Goal: Check status: Check status

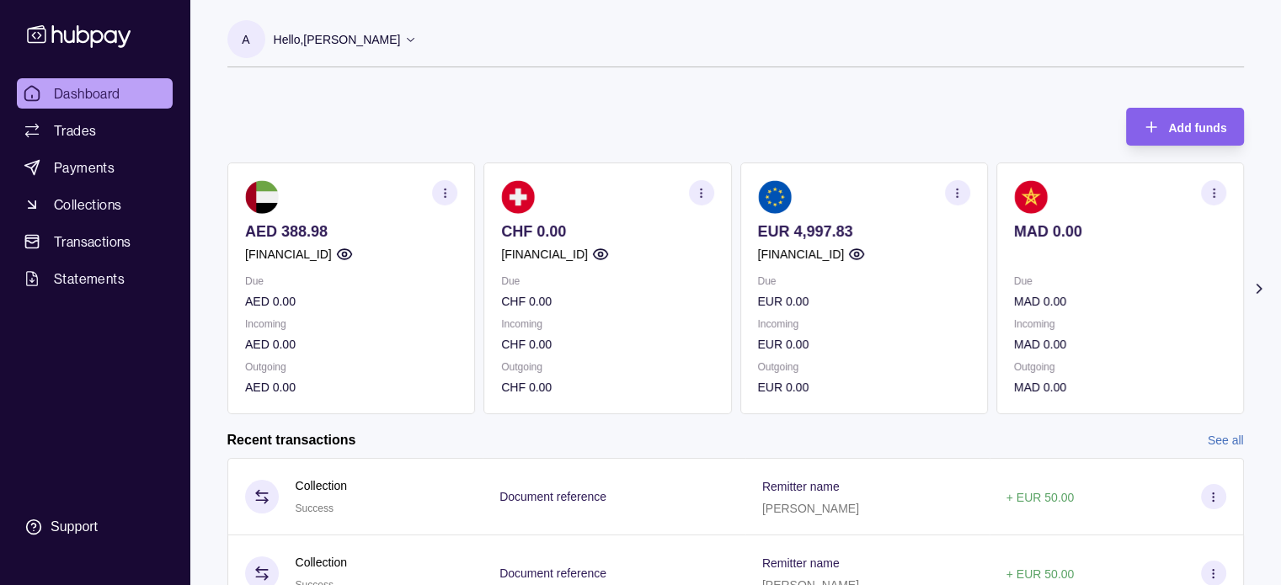
click at [961, 198] on icon "button" at bounding box center [957, 193] width 13 height 13
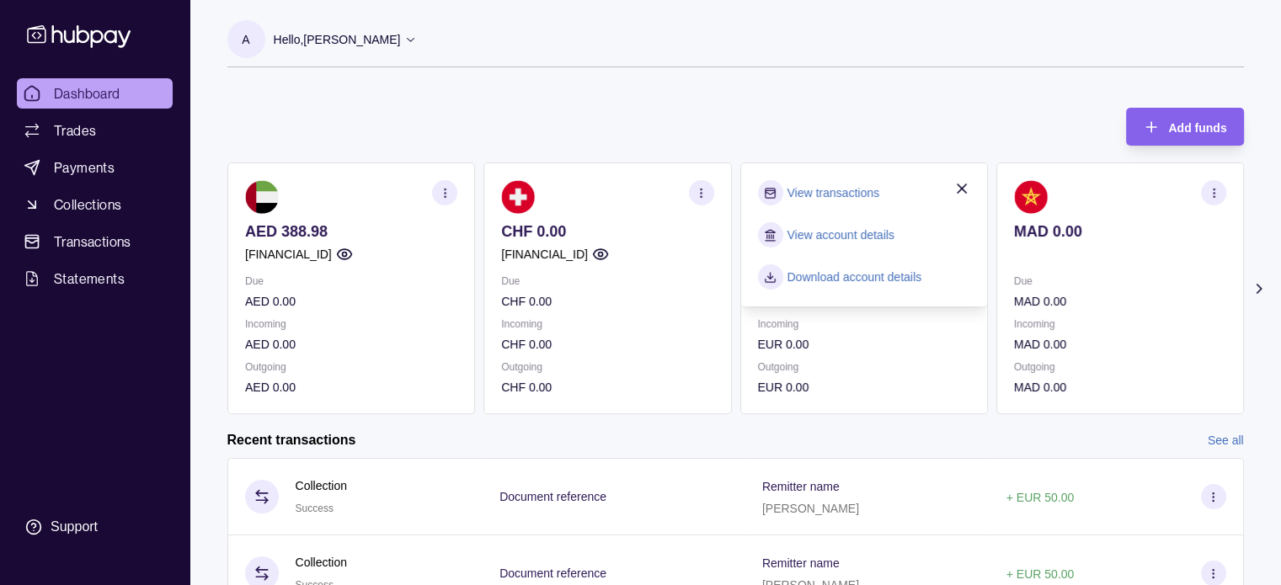
click at [856, 190] on link "View transactions" at bounding box center [833, 193] width 92 height 19
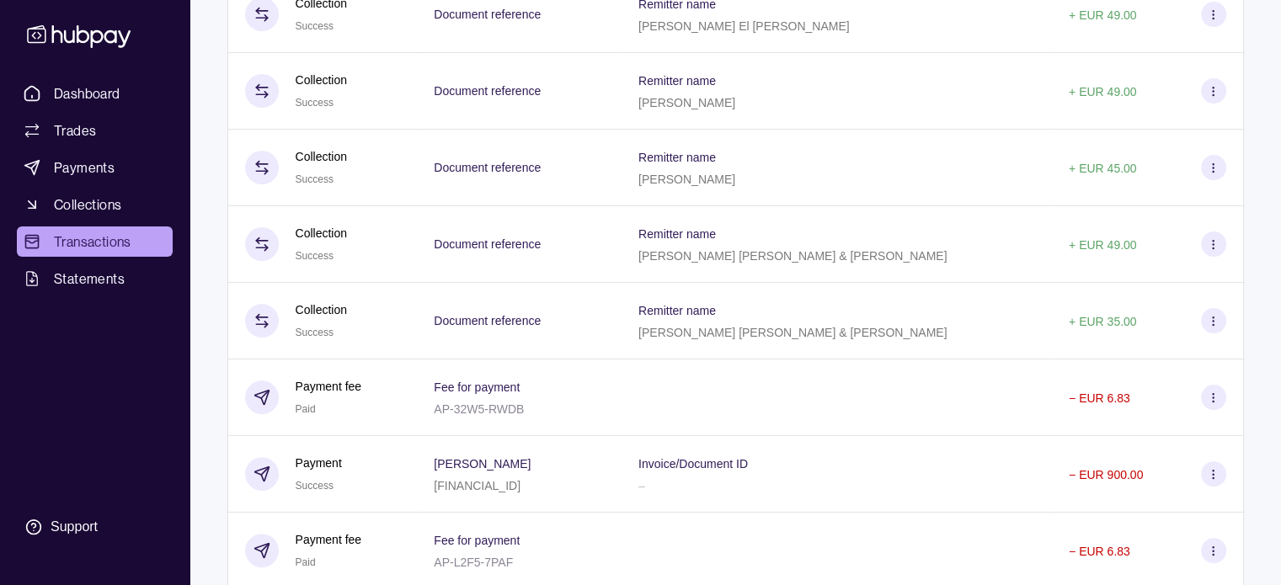
scroll to position [6697, 0]
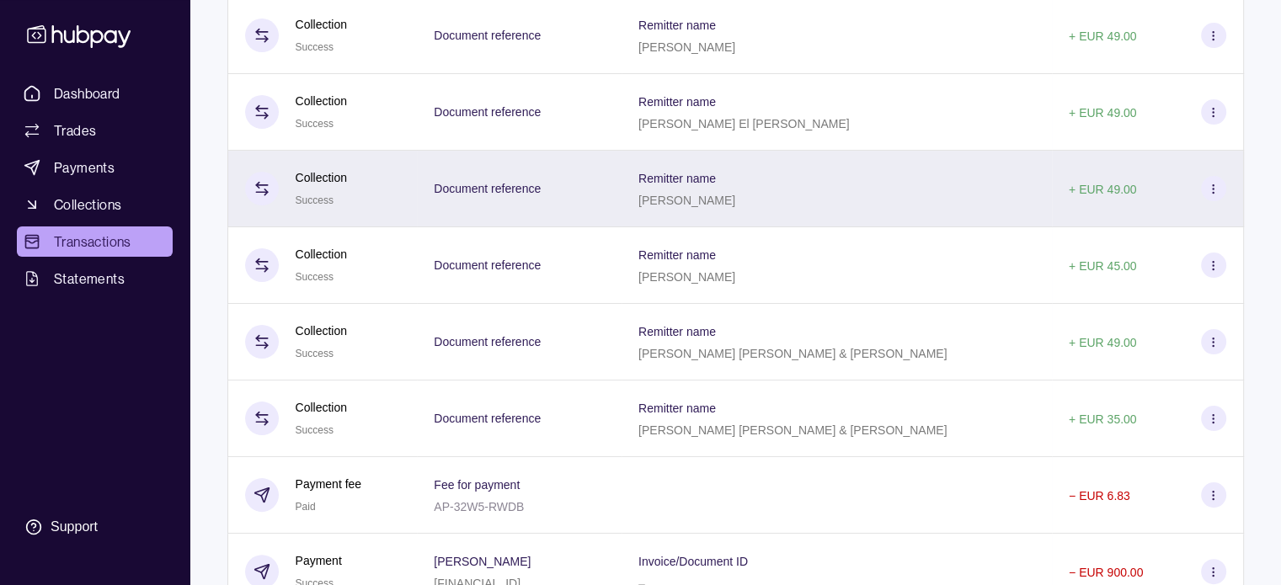
drag, startPoint x: 673, startPoint y: 243, endPoint x: 766, endPoint y: 252, distance: 93.1
click at [766, 227] on div "Remitter name [PERSON_NAME]" at bounding box center [837, 189] width 430 height 77
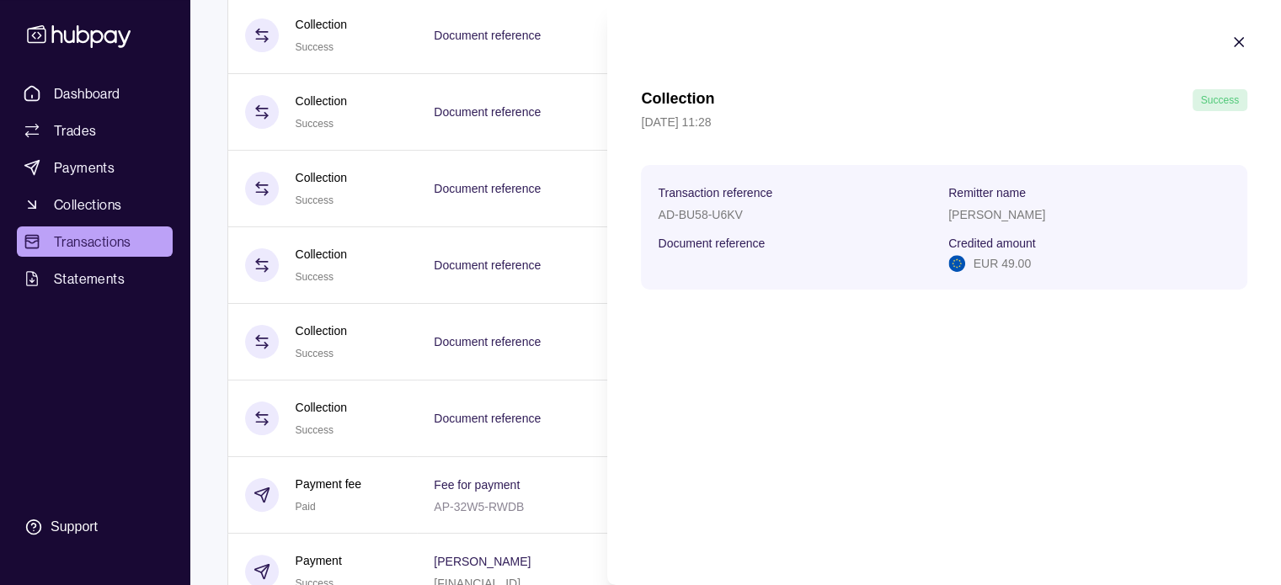
copy p "[PERSON_NAME]"
click at [1238, 39] on icon "button" at bounding box center [1239, 42] width 17 height 17
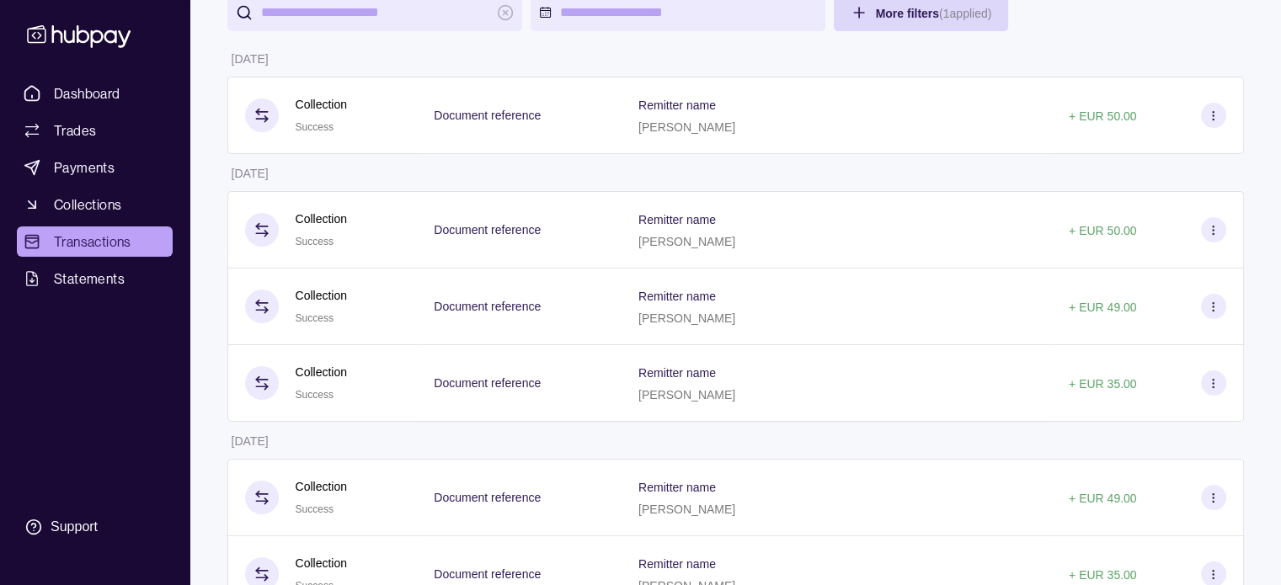
scroll to position [125, 0]
